Goal: Task Accomplishment & Management: Complete application form

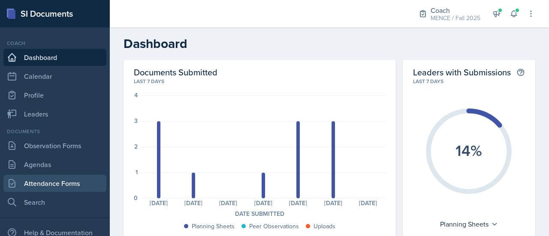
click at [37, 185] on link "Attendance Forms" at bounding box center [54, 183] width 103 height 17
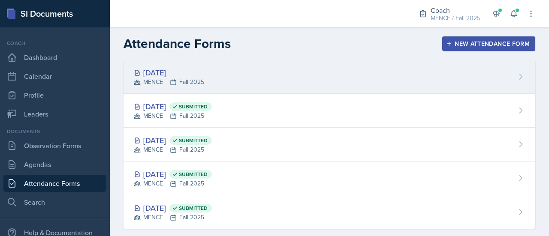
click at [186, 85] on div "MENCE Fall 2025" at bounding box center [169, 82] width 70 height 9
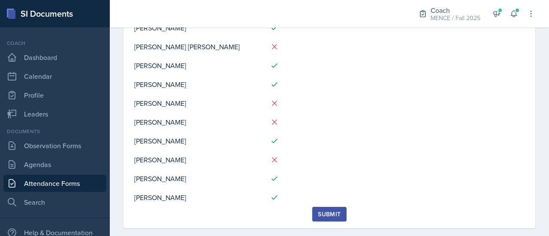
scroll to position [141, 0]
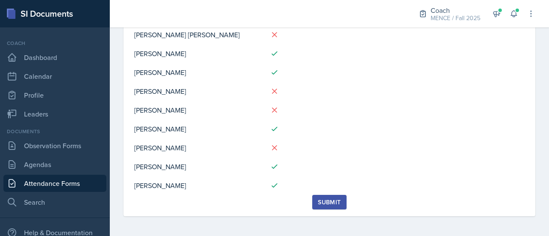
click at [318, 202] on div "Submit" at bounding box center [329, 202] width 23 height 7
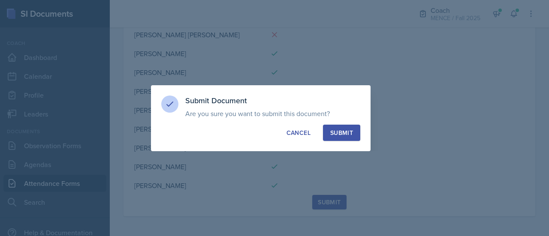
click at [339, 132] on div "Submit" at bounding box center [341, 133] width 23 height 9
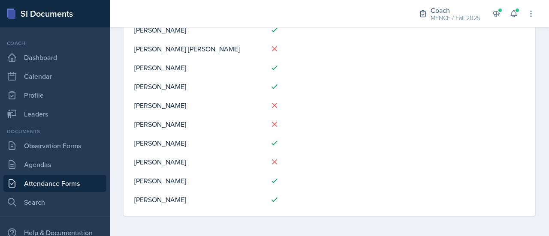
scroll to position [0, 0]
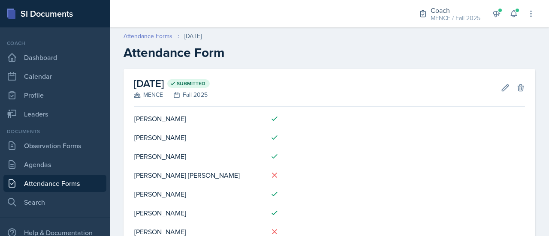
click at [156, 32] on link "Attendance Forms" at bounding box center [147, 36] width 49 height 9
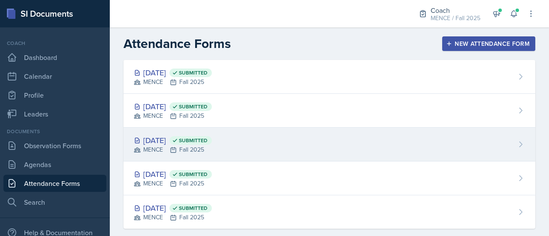
scroll to position [12, 0]
